Goal: Use online tool/utility: Use online tool/utility

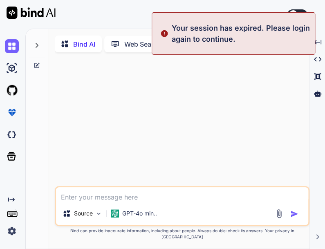
type textarea "x"
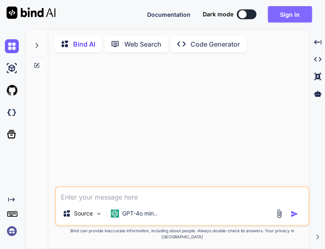
click at [281, 18] on button "Sign in" at bounding box center [290, 14] width 44 height 16
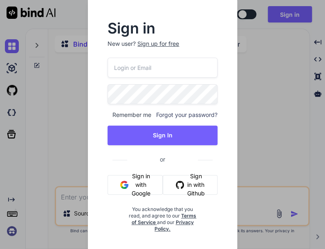
type input "[EMAIL_ADDRESS][DOMAIN_NAME]"
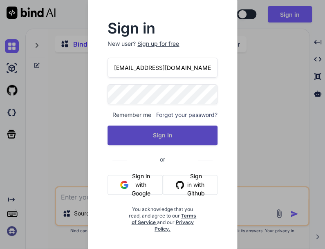
click at [145, 126] on button "Sign In" at bounding box center [163, 136] width 110 height 20
click at [144, 131] on button "Sign In" at bounding box center [163, 136] width 110 height 20
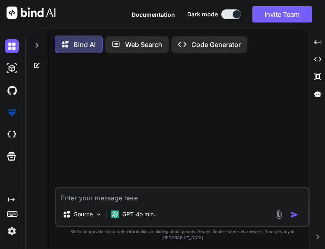
click at [207, 38] on div "Created with Pixso. Code Generator" at bounding box center [209, 44] width 76 height 16
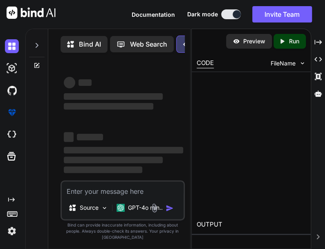
type textarea "x"
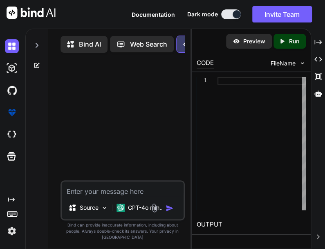
click at [140, 180] on div at bounding box center [123, 119] width 123 height 121
click at [142, 196] on textarea at bounding box center [123, 189] width 122 height 15
type textarea "Make python code"
type textarea "x"
type textarea "Make python code that Prince the phrase"
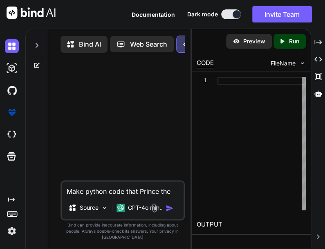
type textarea "x"
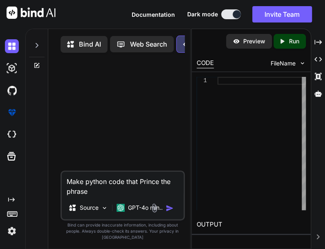
drag, startPoint x: 152, startPoint y: 196, endPoint x: 142, endPoint y: 191, distance: 12.1
click at [142, 191] on textarea "Make python code that Prince the phrase" at bounding box center [123, 184] width 122 height 25
type textarea "Make python code that prints the phrase give me your hot dog weiner five times"
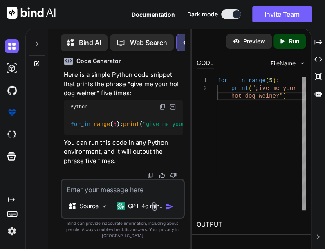
scroll to position [0, 27]
click at [160, 107] on img at bounding box center [163, 106] width 7 height 7
click at [141, 195] on textarea at bounding box center [123, 187] width 122 height 15
click at [288, 41] on icon "Created with Pixso." at bounding box center [284, 41] width 11 height 7
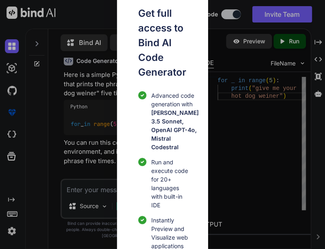
click at [272, 99] on div "Get full access to Bind AI Code Generator Advanced code generation with [PERSON…" at bounding box center [162, 124] width 325 height 249
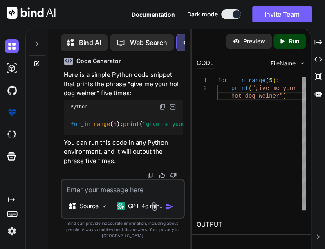
click at [288, 39] on icon "Created with Pixso." at bounding box center [284, 41] width 11 height 7
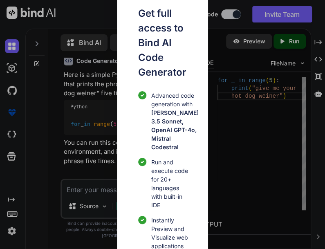
scroll to position [61, 0]
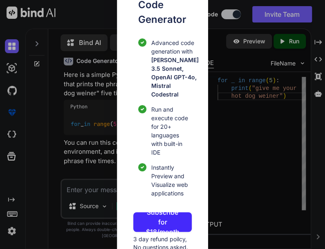
click at [231, 184] on div "Get full access to Bind AI Code Generator Advanced code generation with [PERSON…" at bounding box center [162, 124] width 325 height 249
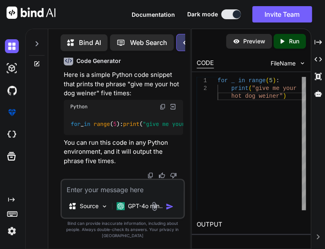
click at [127, 195] on textarea at bounding box center [123, 187] width 122 height 15
click at [137, 195] on textarea at bounding box center [123, 187] width 122 height 15
click at [134, 195] on textarea at bounding box center [123, 187] width 122 height 15
click at [127, 193] on textarea at bounding box center [123, 187] width 122 height 15
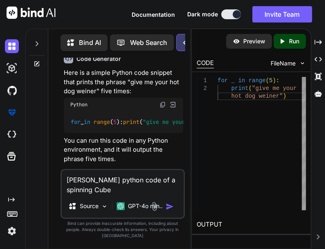
scroll to position [0, 0]
click at [79, 186] on textarea "[PERSON_NAME] python code of a spinning Cube" at bounding box center [123, 182] width 122 height 25
type textarea "Make python code of a spinning Cube"
click at [169, 211] on img "button" at bounding box center [170, 206] width 8 height 8
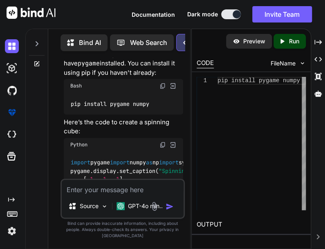
scroll to position [285, 0]
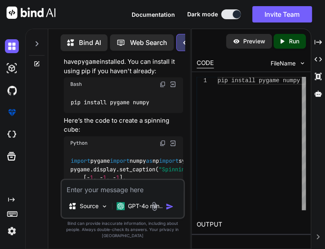
click at [164, 146] on img at bounding box center [163, 143] width 7 height 7
click at [101, 195] on textarea at bounding box center [123, 187] width 122 height 15
type textarea "Never mind make it in HTML"
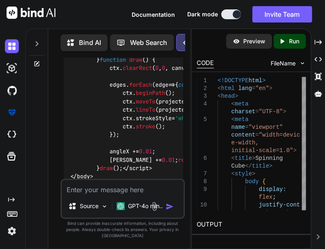
scroll to position [1398, 0]
